Goal: Task Accomplishment & Management: Complete application form

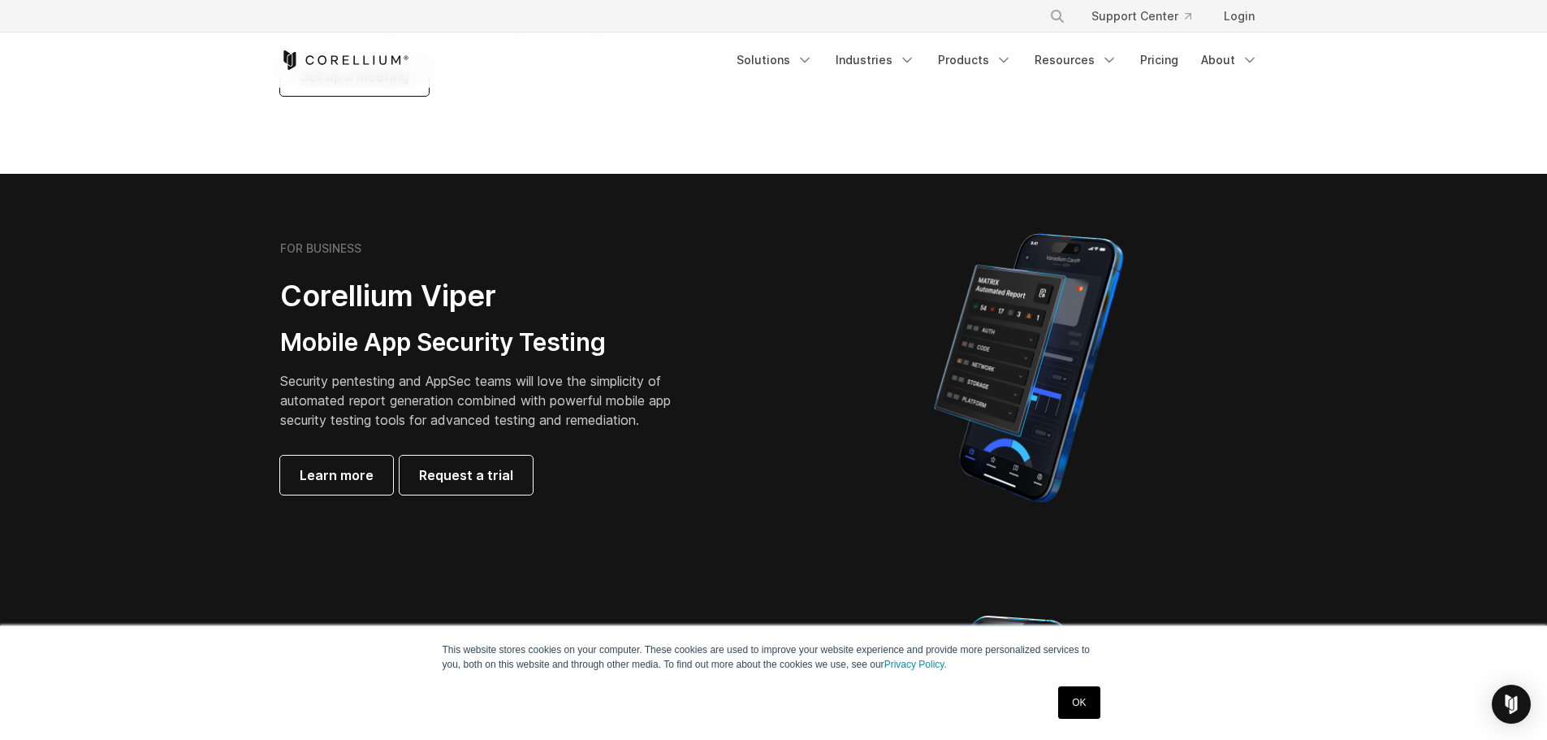
scroll to position [244, 0]
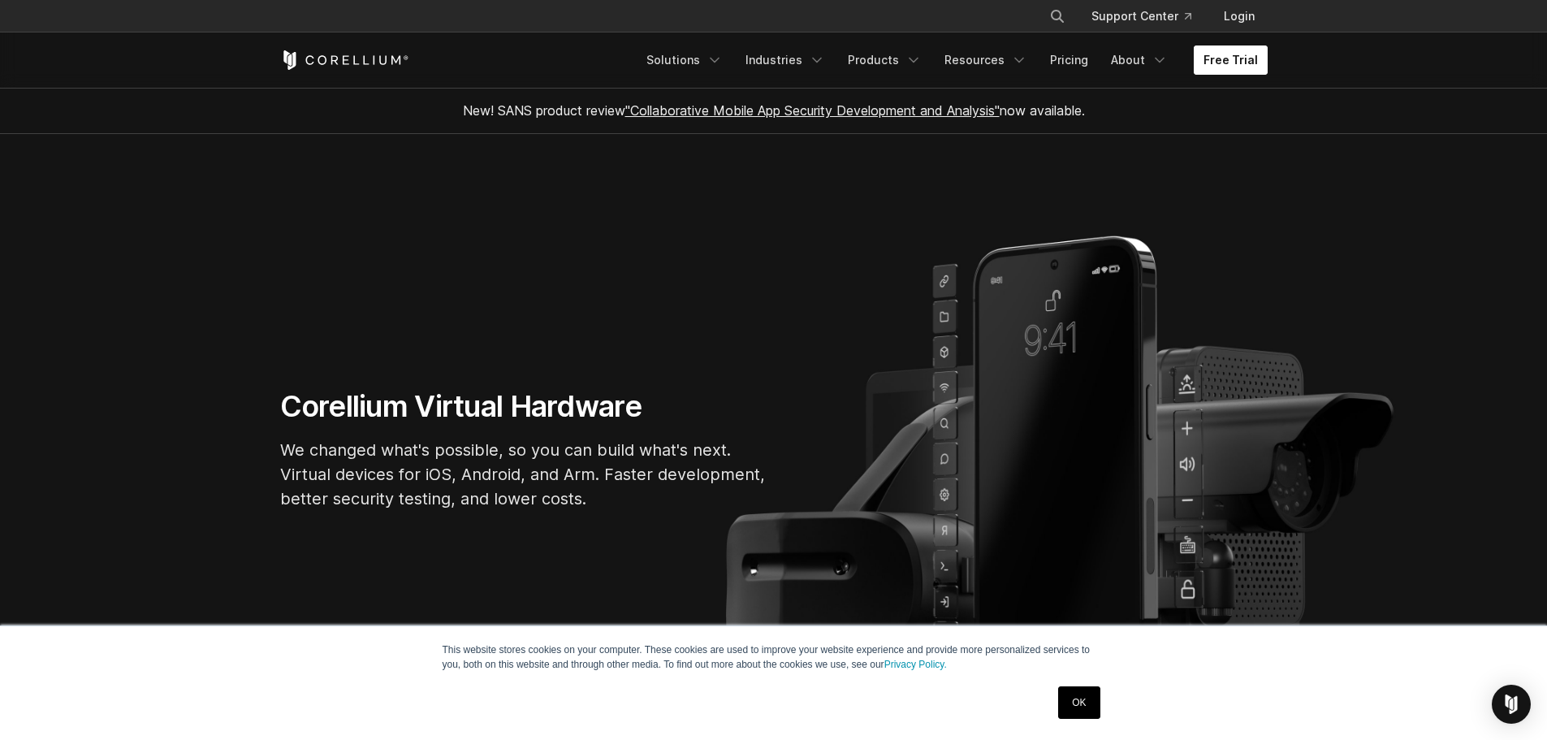
click at [1225, 62] on link "Free Trial" at bounding box center [1230, 59] width 74 height 29
